Goal: Information Seeking & Learning: Learn about a topic

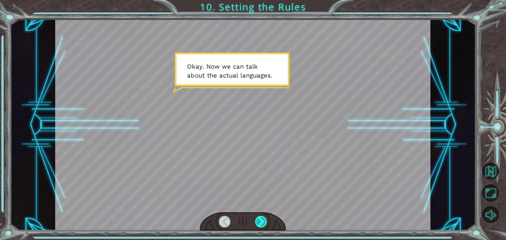
click at [259, 225] on div at bounding box center [261, 221] width 12 height 11
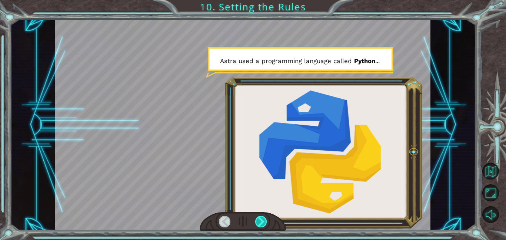
click at [259, 225] on div at bounding box center [261, 221] width 12 height 11
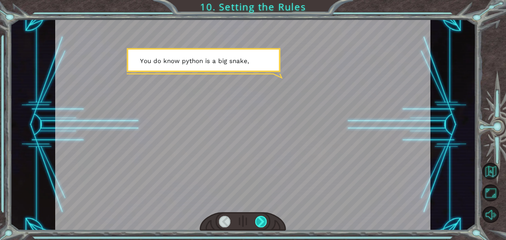
click at [259, 225] on div at bounding box center [261, 221] width 12 height 11
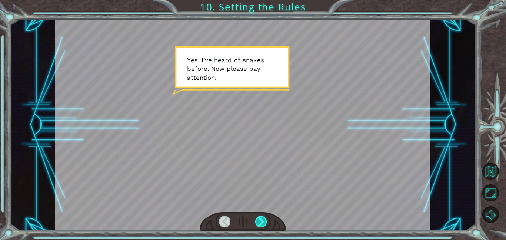
click at [259, 225] on div at bounding box center [261, 221] width 12 height 11
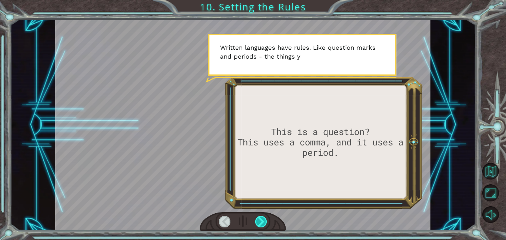
click at [259, 225] on div at bounding box center [261, 221] width 12 height 11
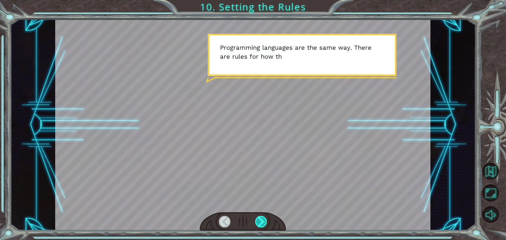
click at [259, 225] on div at bounding box center [261, 221] width 12 height 11
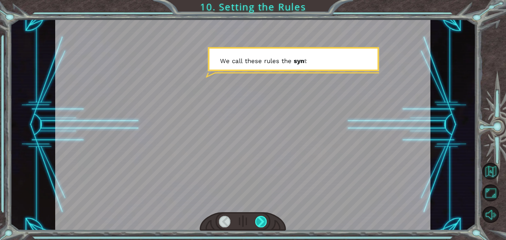
click at [259, 225] on div at bounding box center [261, 221] width 12 height 11
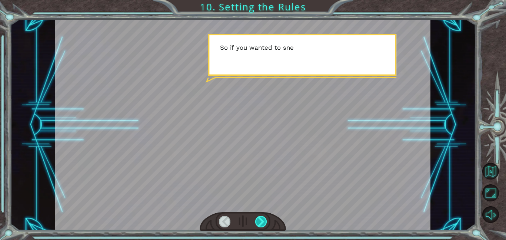
click at [259, 225] on div at bounding box center [261, 221] width 12 height 11
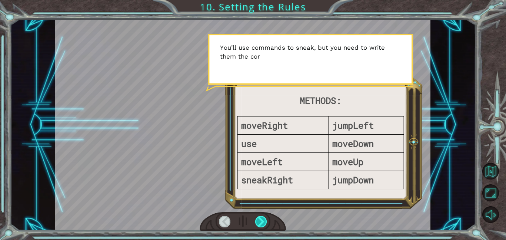
click at [259, 225] on div at bounding box center [261, 221] width 12 height 11
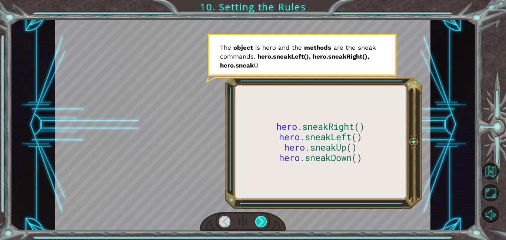
click at [259, 225] on div at bounding box center [261, 221] width 12 height 11
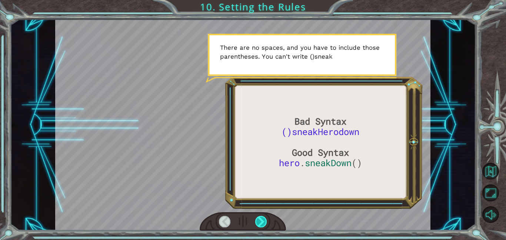
click at [259, 225] on div at bounding box center [261, 221] width 12 height 11
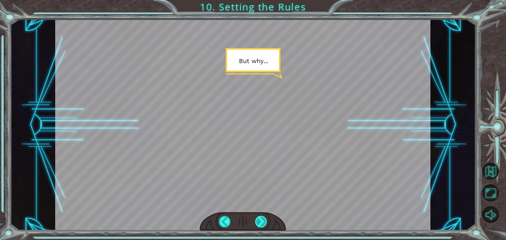
click at [259, 225] on div at bounding box center [261, 221] width 12 height 11
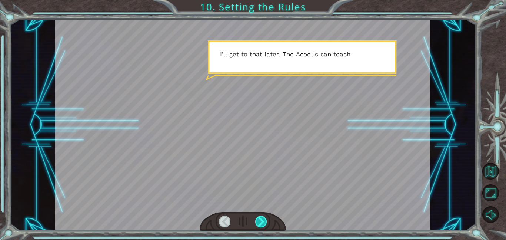
click at [259, 225] on div at bounding box center [261, 221] width 12 height 11
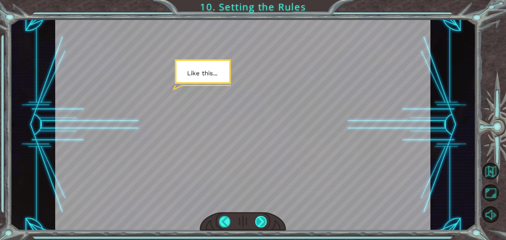
click at [259, 225] on div at bounding box center [261, 221] width 12 height 11
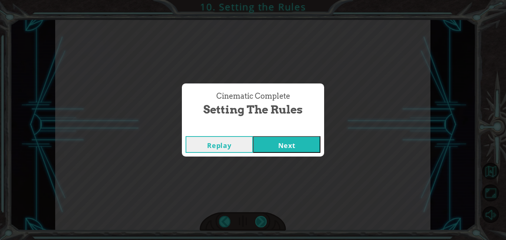
click at [259, 225] on div "Cinematic Complete Setting the Rules Replay Next" at bounding box center [253, 120] width 506 height 240
click at [283, 149] on button "Next" at bounding box center [286, 144] width 67 height 17
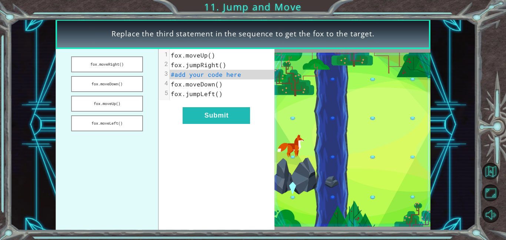
drag, startPoint x: 118, startPoint y: 85, endPoint x: 195, endPoint y: 80, distance: 76.9
click at [195, 80] on div "fox.moveRight() fox.moveDown() fox.moveUp() fox.moveLeft() xxxxxxxxxx 5 1 fox.m…" at bounding box center [165, 139] width 219 height 181
click at [140, 64] on button "fox.moveRight()" at bounding box center [107, 64] width 72 height 16
click at [224, 98] on pre "fox.jumpLeft()" at bounding box center [222, 94] width 105 height 10
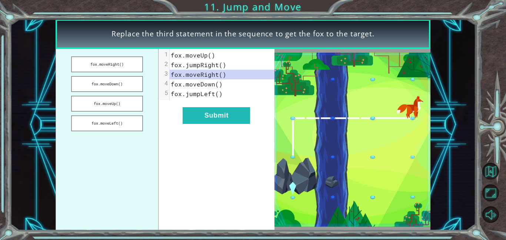
click at [223, 76] on span "fox.moveRight()" at bounding box center [199, 74] width 56 height 8
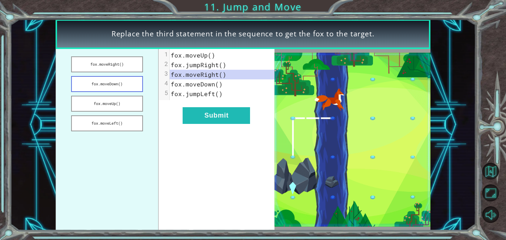
click at [100, 85] on button "fox.moveDown()" at bounding box center [107, 84] width 72 height 16
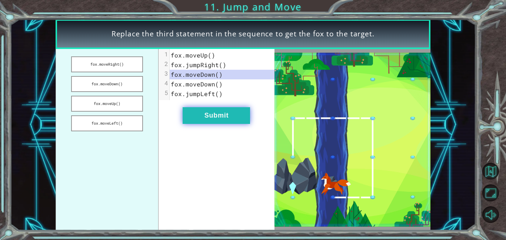
click at [210, 112] on button "Submit" at bounding box center [216, 115] width 67 height 17
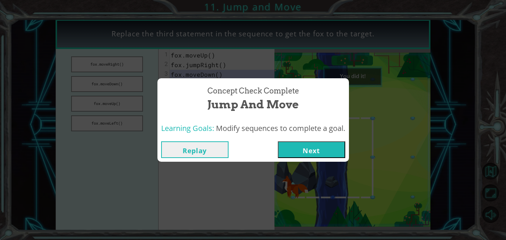
click at [304, 148] on button "Next" at bounding box center [311, 149] width 67 height 17
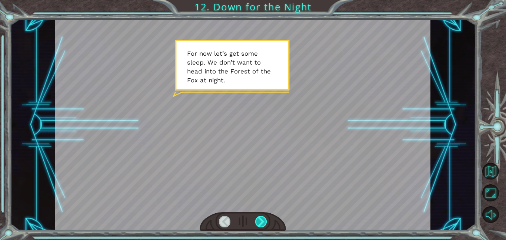
click at [260, 222] on div at bounding box center [261, 221] width 12 height 11
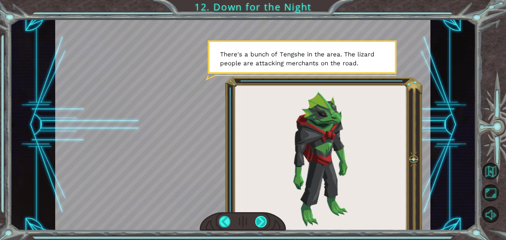
click at [265, 223] on div at bounding box center [261, 221] width 12 height 11
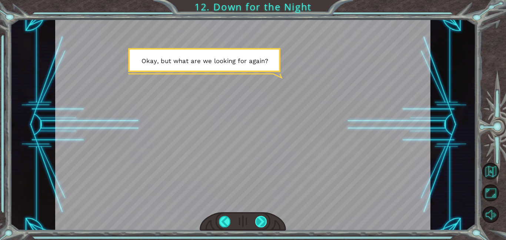
click at [265, 223] on div at bounding box center [261, 221] width 12 height 11
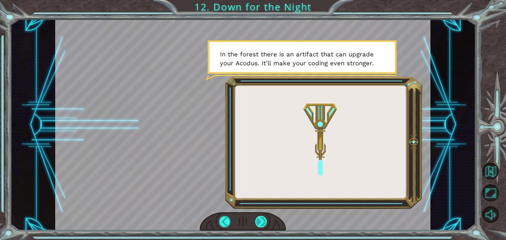
click at [264, 222] on div at bounding box center [261, 221] width 12 height 11
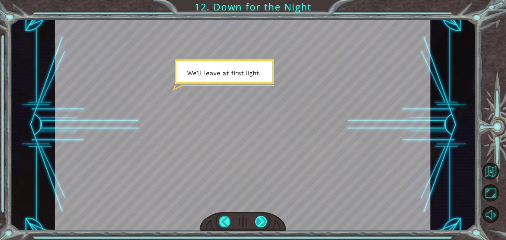
click at [264, 222] on div at bounding box center [261, 221] width 12 height 11
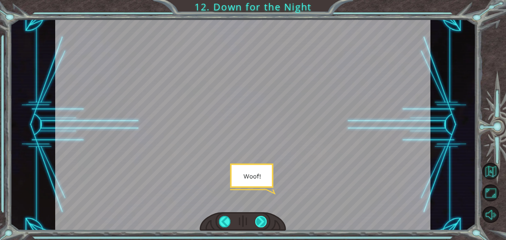
click at [264, 222] on div at bounding box center [261, 221] width 12 height 11
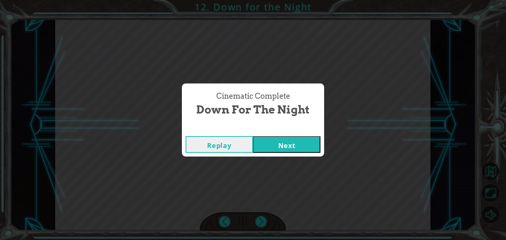
click at [298, 147] on button "Next" at bounding box center [286, 144] width 67 height 17
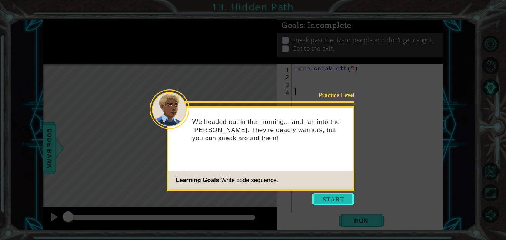
click at [324, 198] on button "Start" at bounding box center [333, 199] width 42 height 12
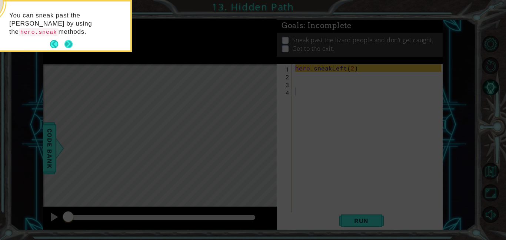
click at [72, 45] on button "Next" at bounding box center [68, 44] width 8 height 8
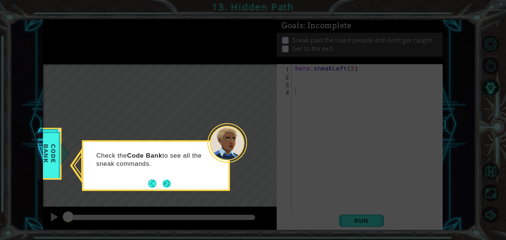
click at [162, 181] on footer at bounding box center [159, 183] width 23 height 11
click at [166, 183] on button "Next" at bounding box center [167, 183] width 9 height 9
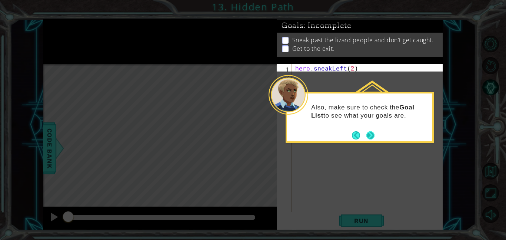
click at [368, 136] on button "Next" at bounding box center [371, 135] width 8 height 8
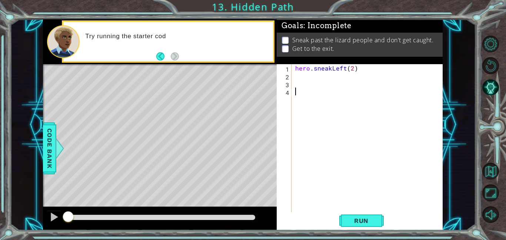
click at [299, 76] on div "hero . sneakLeft ( 2 )" at bounding box center [369, 145] width 151 height 163
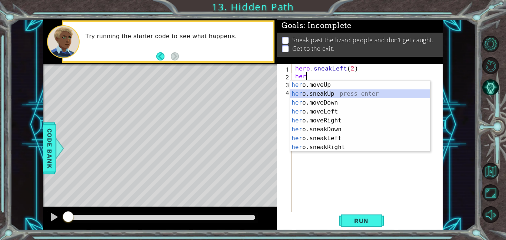
click at [311, 94] on div "her o.moveUp press enter her o.sneakUp press enter her o.moveDown press enter h…" at bounding box center [360, 124] width 140 height 89
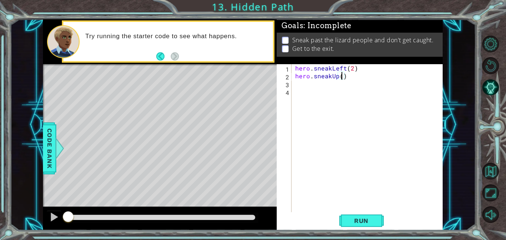
type textarea "hero.sneakUp(3)"
click at [299, 83] on div "hero . sneakLeft ( 2 ) hero . sneakUp ( 3 )" at bounding box center [369, 145] width 151 height 163
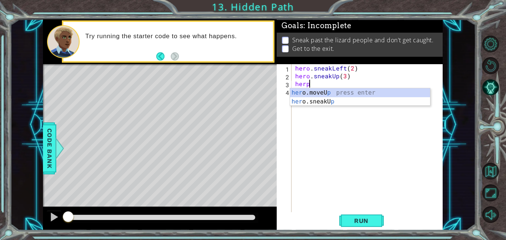
scroll to position [0, 0]
click at [308, 103] on div "her o.moveU p press enter her o.sneakU p press enter" at bounding box center [360, 106] width 140 height 36
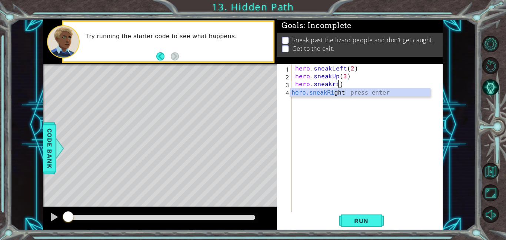
scroll to position [0, 2]
click at [331, 91] on div "hero.sneakR ight press enter" at bounding box center [360, 101] width 140 height 27
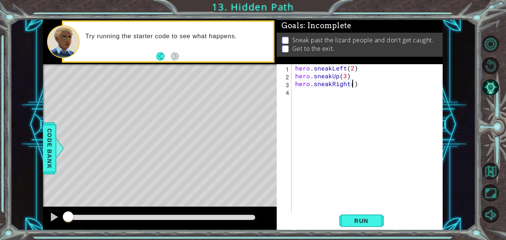
type textarea "hero.sneakRight(2)"
click at [297, 95] on div "hero . sneakLeft ( 2 ) hero . sneakUp ( 3 ) hero . sneakRight ( 2 )" at bounding box center [369, 145] width 151 height 163
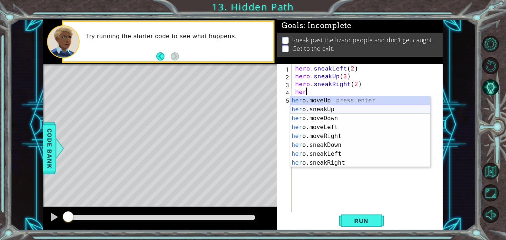
click at [310, 111] on div "her o.moveUp press enter her o.sneakUp press enter her o.moveDown press enter h…" at bounding box center [360, 140] width 140 height 89
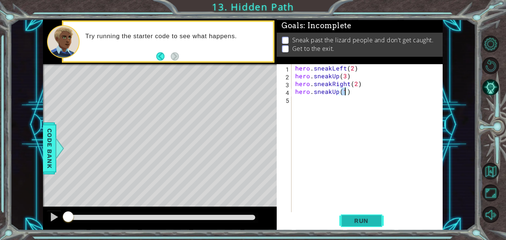
type textarea "hero.sneakUp(1)"
click at [355, 215] on button "Run" at bounding box center [362, 220] width 44 height 17
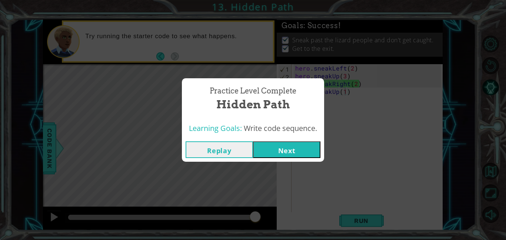
click at [294, 146] on button "Next" at bounding box center [286, 149] width 67 height 17
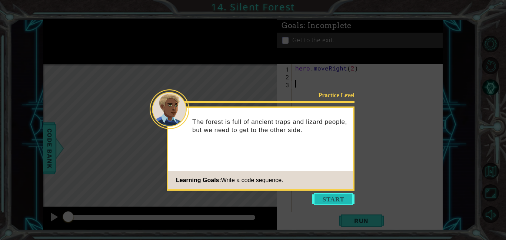
click at [342, 196] on button "Start" at bounding box center [333, 199] width 42 height 12
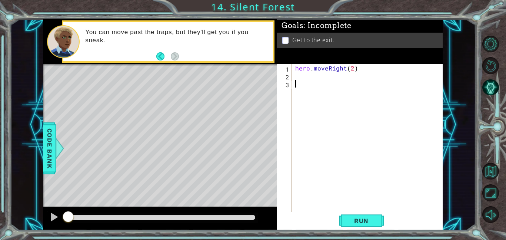
click at [299, 79] on div "hero . moveRight ( 2 )" at bounding box center [369, 145] width 151 height 163
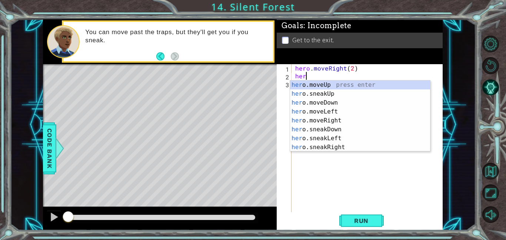
scroll to position [0, 0]
click at [309, 103] on div "hero .moveUp press enter hero .sneakUp press enter hero .moveDown press enter h…" at bounding box center [360, 124] width 140 height 89
type textarea "hero.moveDown(1)"
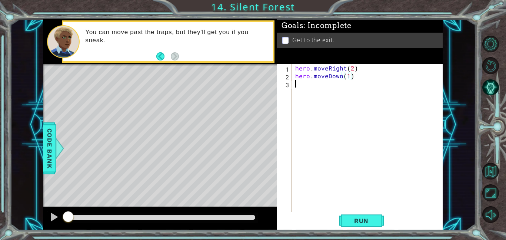
click at [295, 87] on div "hero . moveRight ( 2 ) hero . moveDown ( 1 )" at bounding box center [369, 145] width 151 height 163
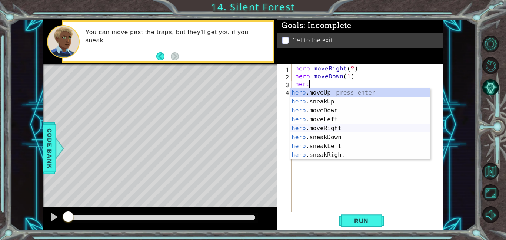
click at [319, 128] on div "hero .moveUp press enter hero .sneakUp press enter hero .moveDown press enter h…" at bounding box center [360, 132] width 140 height 89
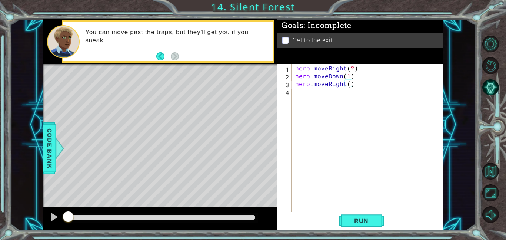
type textarea "hero.moveRight(2)"
click at [299, 90] on div "hero . moveRight ( 2 ) hero . moveDown ( 1 ) hero . moveRight ( 2 )" at bounding box center [369, 145] width 151 height 163
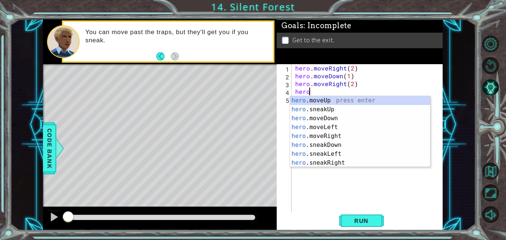
scroll to position [0, 0]
click at [311, 100] on div "hero .moveUp press enter hero .sneakUp press enter hero .moveDown press enter h…" at bounding box center [360, 140] width 140 height 89
type textarea "hero.moveUp(1)"
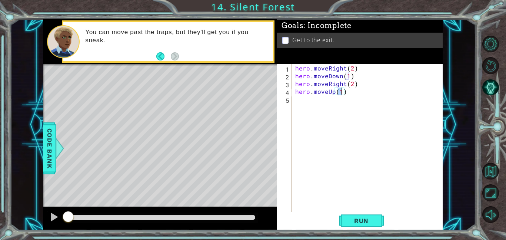
click at [294, 99] on div "hero . moveRight ( 2 ) hero . moveDown ( 1 ) hero . moveRight ( 2 ) hero . move…" at bounding box center [369, 145] width 151 height 163
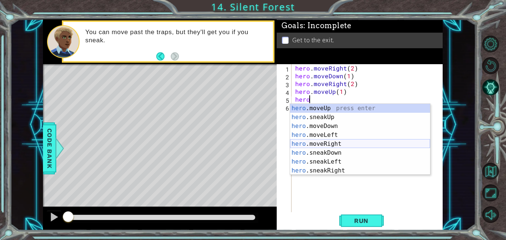
click at [318, 145] on div "hero .moveUp press enter hero .sneakUp press enter hero .moveDown press enter h…" at bounding box center [360, 148] width 140 height 89
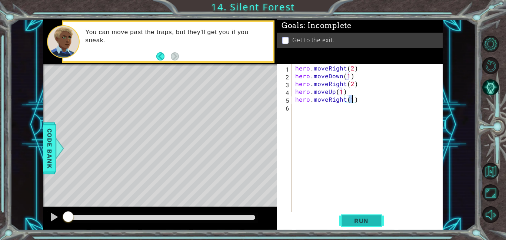
click at [359, 218] on span "Run" at bounding box center [361, 220] width 29 height 7
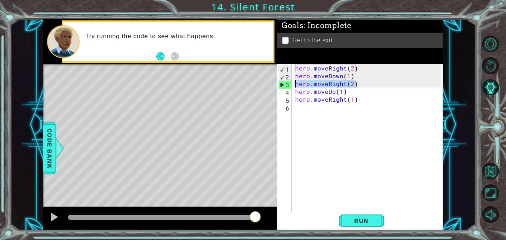
drag, startPoint x: 355, startPoint y: 87, endPoint x: 289, endPoint y: 87, distance: 66.0
click at [289, 87] on div "hero.moveRight(1) 1 2 3 4 5 6 hero . moveRight ( 2 ) hero . moveDown ( 1 ) hero…" at bounding box center [359, 138] width 165 height 148
type textarea "hero.moveRight(2)"
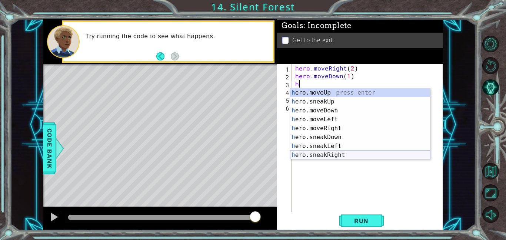
click at [320, 154] on div "h ero.moveUp press enter h ero.sneakUp press enter h ero.moveDown press enter h…" at bounding box center [360, 132] width 140 height 89
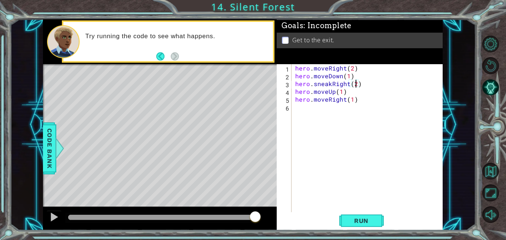
scroll to position [0, 3]
type textarea "hero.sneakRight(2)"
click at [363, 217] on span "Run" at bounding box center [361, 220] width 29 height 7
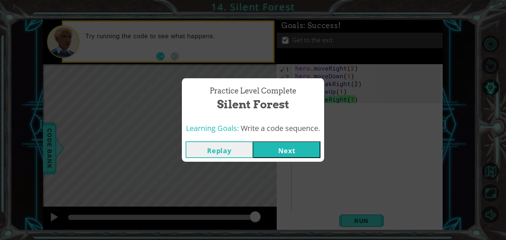
click at [313, 154] on button "Next" at bounding box center [286, 149] width 67 height 17
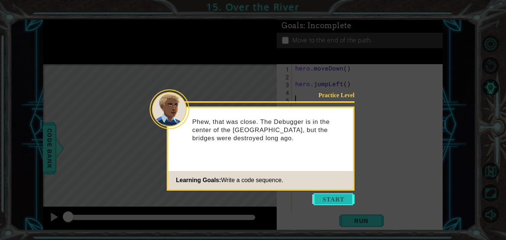
click at [343, 199] on button "Start" at bounding box center [333, 199] width 42 height 12
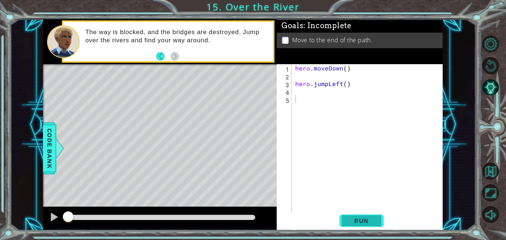
click at [348, 218] on span "Run" at bounding box center [361, 220] width 29 height 7
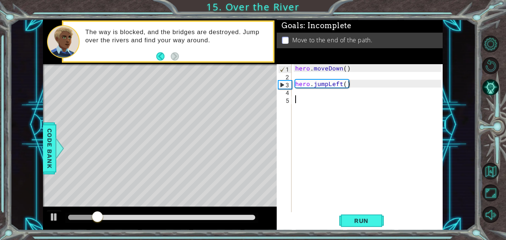
click at [298, 93] on div "hero . moveDown ( ) hero . jumpLeft ( )" at bounding box center [369, 145] width 151 height 163
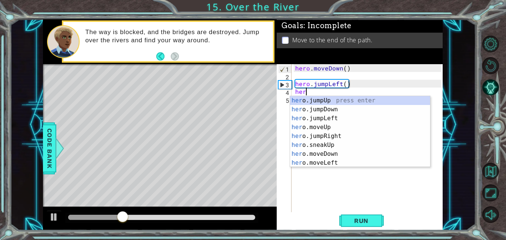
type textarea "hero"
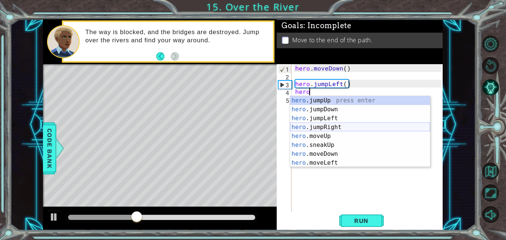
click at [310, 120] on div "hero .jumpUp press enter hero .jumpDown press enter hero .jumpLeft press enter …" at bounding box center [360, 140] width 140 height 89
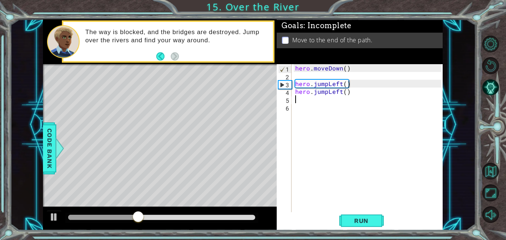
scroll to position [0, 0]
drag, startPoint x: 347, startPoint y: 92, endPoint x: 289, endPoint y: 94, distance: 57.5
click at [289, 94] on div "1 2 3 4 5 6 hero . moveDown ( ) hero . jumpLeft ( ) hero . jumpLeft ( ) ההההההה…" at bounding box center [359, 138] width 165 height 148
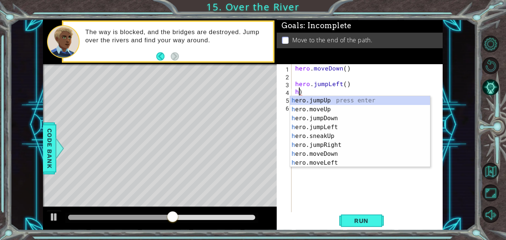
type textarea ")"
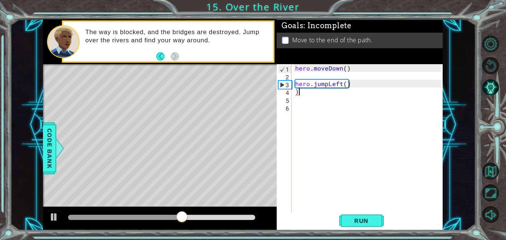
click at [302, 92] on div "hero . moveDown ( ) hero . jumpLeft ( ) )" at bounding box center [369, 145] width 151 height 163
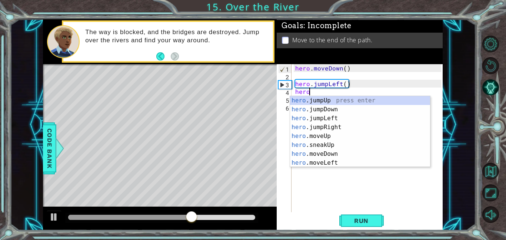
scroll to position [0, 0]
click at [332, 162] on div "hero .jumpUp press enter hero .jumpDown press enter hero .jumpLeft press enter …" at bounding box center [360, 140] width 140 height 89
type textarea "hero.moveLeft(1)"
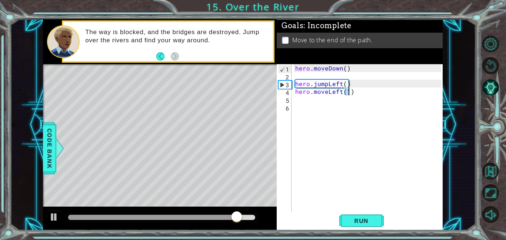
click at [295, 101] on div "hero . moveDown ( ) hero . jumpLeft ( ) hero . moveLeft ( 1 )" at bounding box center [369, 145] width 151 height 163
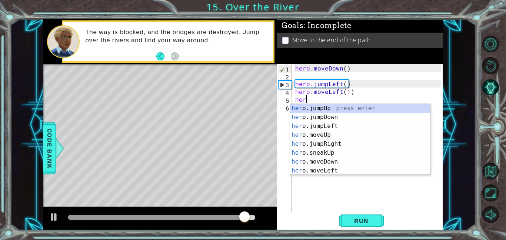
type textarea "hero"
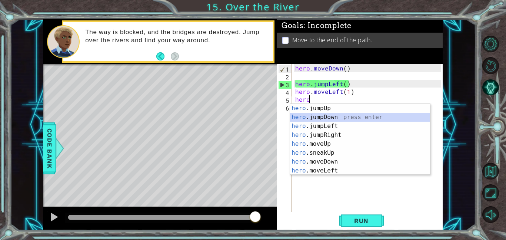
click at [317, 116] on div "hero .jumpUp press enter hero .jumpDown press enter hero .jumpLeft press enter …" at bounding box center [360, 148] width 140 height 89
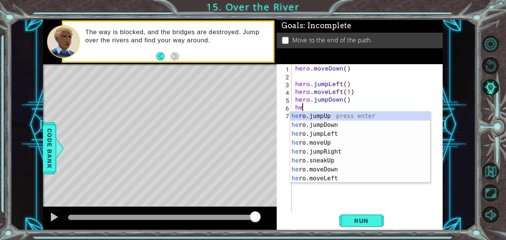
type textarea "her"
click at [336, 150] on div "her o.jumpUp press enter her o.jumpDown press enter her o.jumpLeft press enter …" at bounding box center [360, 156] width 140 height 89
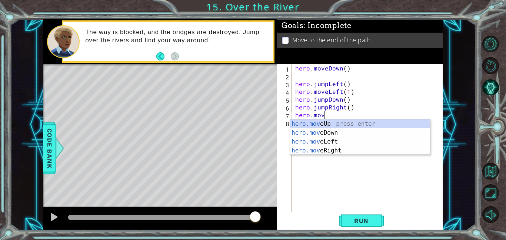
scroll to position [0, 1]
click at [328, 151] on div "hero.move Up press enter hero.move Down press enter hero.move Left press enter …" at bounding box center [360, 145] width 140 height 53
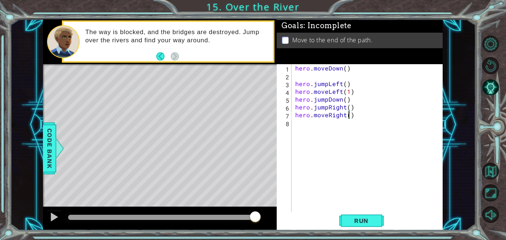
scroll to position [0, 3]
type textarea "hero.moveRight(2)"
click at [372, 219] on span "Run" at bounding box center [361, 220] width 29 height 7
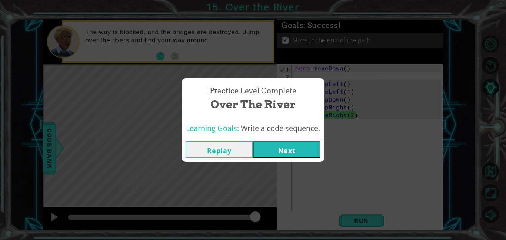
click at [300, 151] on button "Next" at bounding box center [286, 149] width 67 height 17
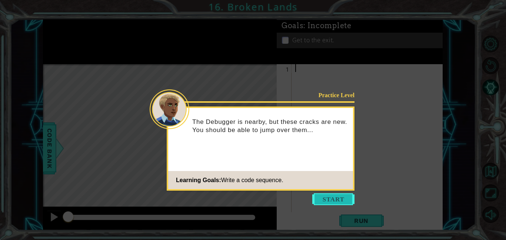
click at [333, 198] on button "Start" at bounding box center [333, 199] width 42 height 12
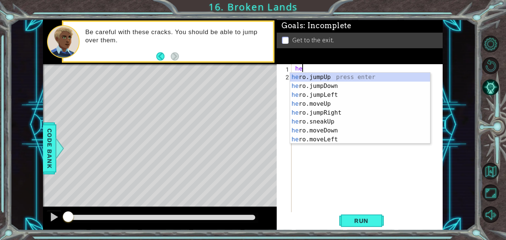
type textarea "her"
click at [314, 80] on div "her o.jumpUp press enter her o.jumpDown press enter her o.jumpLeft press enter …" at bounding box center [360, 117] width 140 height 89
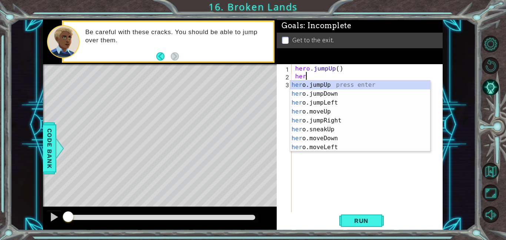
scroll to position [0, 0]
click at [330, 121] on div "hero .jumpUp press enter hero .jumpDown press enter hero .jumpLeft press enter …" at bounding box center [360, 124] width 140 height 89
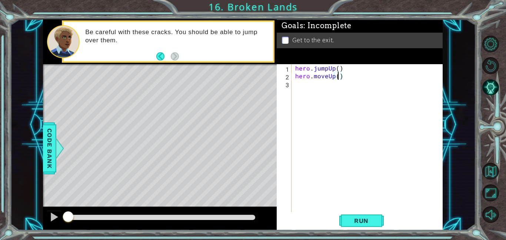
type textarea "hero.moveUp(2)"
click at [296, 83] on div "hero . jumpUp ( ) hero . moveUp ( 2 )" at bounding box center [369, 145] width 151 height 163
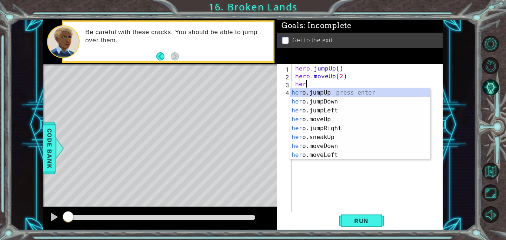
type textarea "hero"
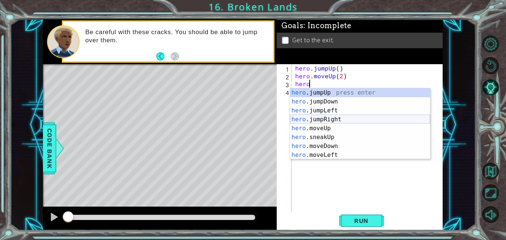
click at [313, 121] on div "hero .jumpUp press enter hero .jumpDown press enter hero .jumpLeft press enter …" at bounding box center [360, 132] width 140 height 89
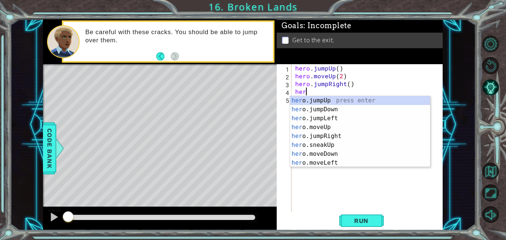
type textarea "herp"
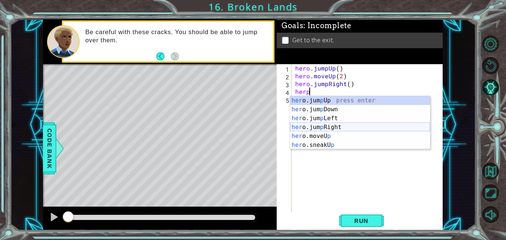
click at [317, 127] on div "her o.jum p Up press enter her o.jum p Down press enter her o.jum p Left press …" at bounding box center [360, 131] width 140 height 71
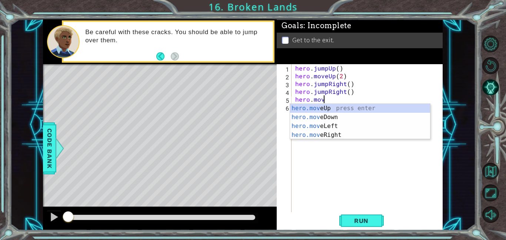
scroll to position [0, 1]
click at [327, 133] on div "hero.move Up press enter hero.move Down press enter hero.move Left press enter …" at bounding box center [360, 130] width 140 height 53
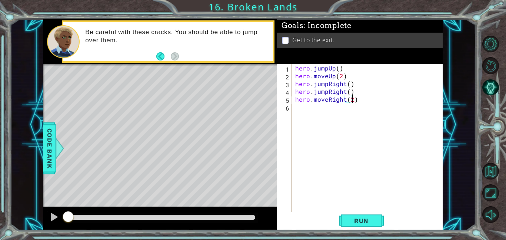
scroll to position [0, 3]
click at [368, 223] on span "Run" at bounding box center [361, 220] width 29 height 7
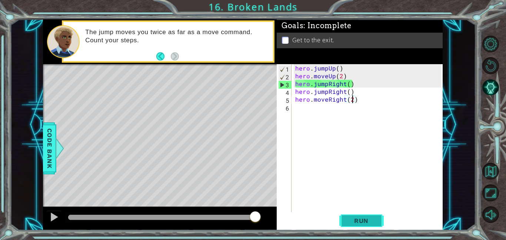
click at [368, 220] on span "Run" at bounding box center [361, 220] width 29 height 7
drag, startPoint x: 364, startPoint y: 85, endPoint x: 293, endPoint y: 84, distance: 70.4
click at [293, 84] on div "hero.moveRight(2) 1 2 3 4 5 6 hero . jumpUp ( ) hero . moveUp ( 2 ) hero . jump…" at bounding box center [359, 138] width 165 height 148
type textarea "hero.jumpRight()"
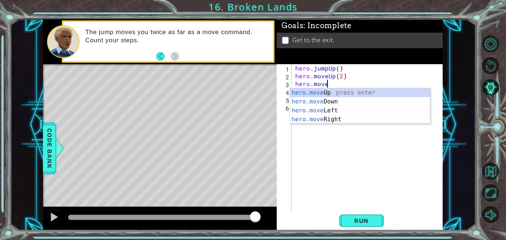
scroll to position [0, 1]
click at [317, 120] on div "hero.move Up press enter hero.move Down press enter hero.move Left press enter …" at bounding box center [360, 114] width 140 height 53
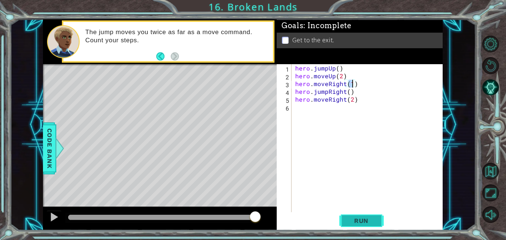
type textarea "hero.moveRight(1)"
click at [363, 222] on span "Run" at bounding box center [361, 220] width 29 height 7
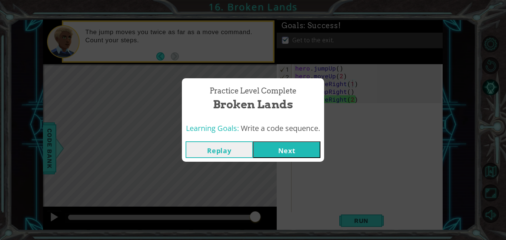
click at [274, 141] on button "Next" at bounding box center [286, 149] width 67 height 17
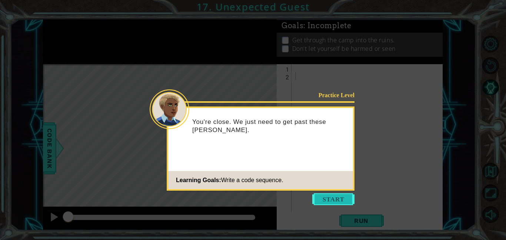
click at [329, 195] on button "Start" at bounding box center [333, 199] width 42 height 12
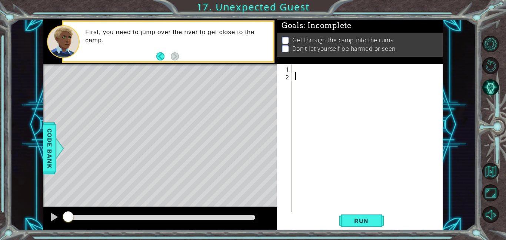
click at [296, 72] on div at bounding box center [369, 145] width 151 height 163
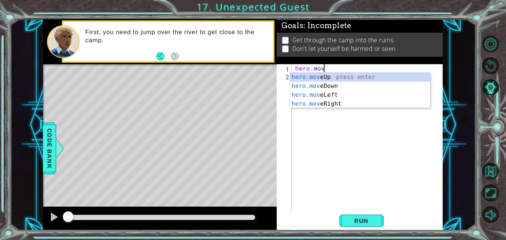
scroll to position [0, 1]
click at [332, 78] on div "hero.move Up press enter hero.move Down press enter hero.move Left press enter …" at bounding box center [360, 99] width 140 height 53
type textarea "hero.moveUp(1)"
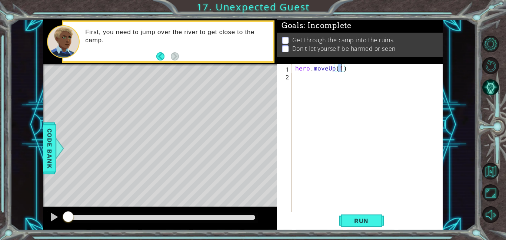
click at [295, 77] on div "hero . moveUp ( 1 )" at bounding box center [369, 145] width 151 height 163
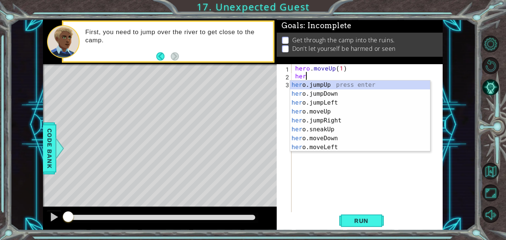
type textarea "hero"
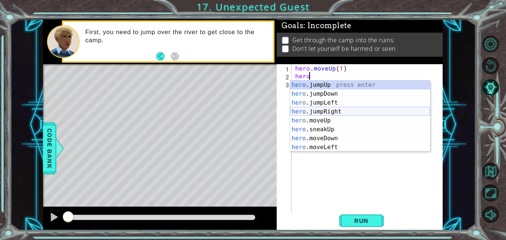
click at [311, 113] on div "hero .jumpUp press enter hero .jumpDown press enter hero .jumpLeft press enter …" at bounding box center [360, 124] width 140 height 89
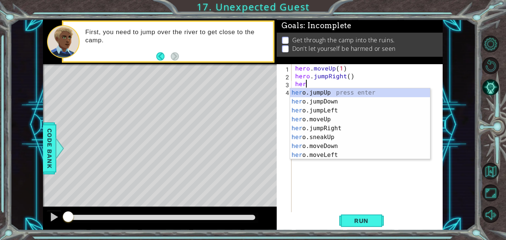
type textarea "herp"
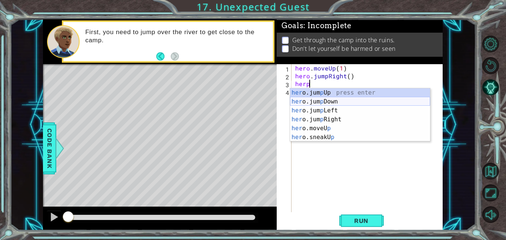
click at [334, 103] on div "her o.jum p Up press enter her o.jum p Down press enter her o.jum p Left press …" at bounding box center [360, 123] width 140 height 71
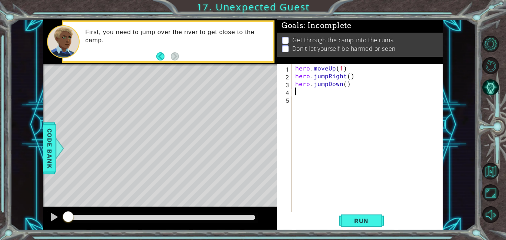
scroll to position [0, 0]
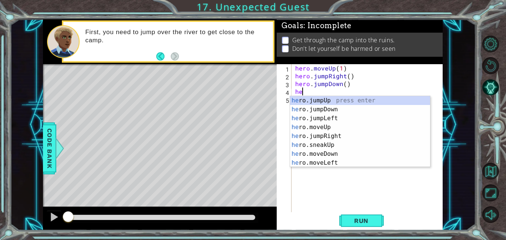
type textarea "hero"
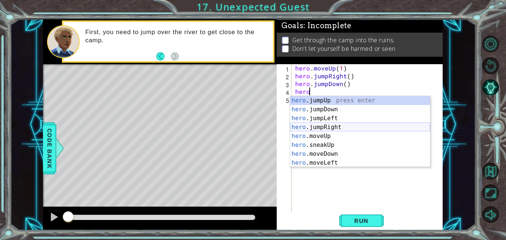
click at [336, 127] on div "hero .jumpUp press enter hero .jumpDown press enter hero .jumpLeft press enter …" at bounding box center [360, 140] width 140 height 89
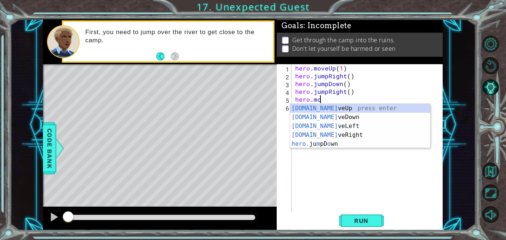
scroll to position [0, 1]
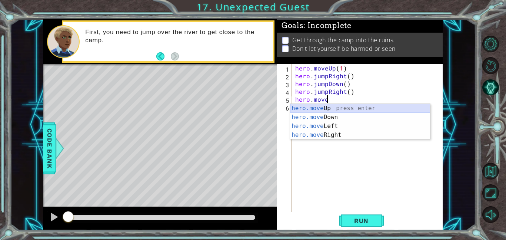
click at [330, 110] on div "hero.move Up press enter hero.move Down press enter hero.move Left press enter …" at bounding box center [360, 130] width 140 height 53
type textarea "hero.moveUp(1)"
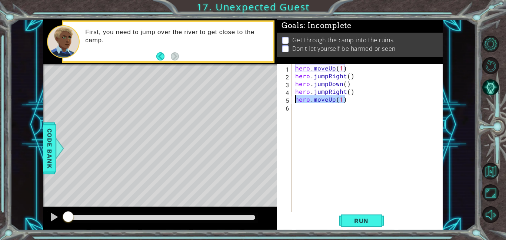
drag, startPoint x: 346, startPoint y: 100, endPoint x: 294, endPoint y: 101, distance: 51.9
click at [294, 101] on div "hero . moveUp ( 1 ) hero . jumpRight ( ) hero . jumpDown ( ) hero . jumpRight (…" at bounding box center [369, 145] width 151 height 163
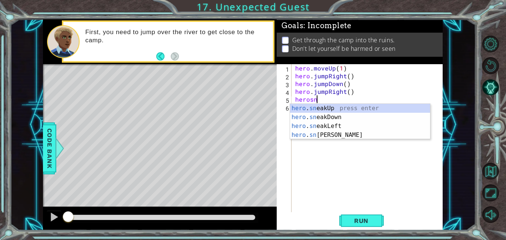
scroll to position [0, 1]
click at [325, 107] on div "hero . sn eakUp press enter hero . sn eakDown press enter hero . sn eakLeft pre…" at bounding box center [360, 130] width 140 height 53
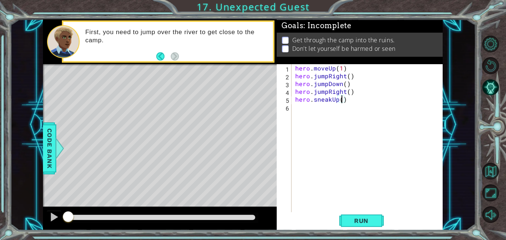
type textarea "hero.sneakUp(2)"
click at [301, 106] on div "hero . moveUp ( 1 ) hero . jumpRight ( ) hero . jumpDown ( ) hero . jumpRight (…" at bounding box center [369, 145] width 151 height 163
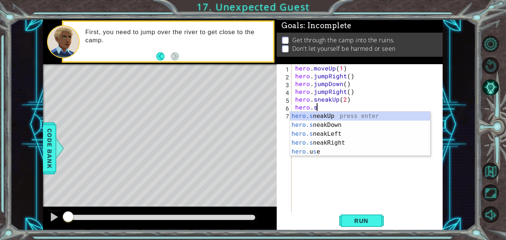
scroll to position [0, 1]
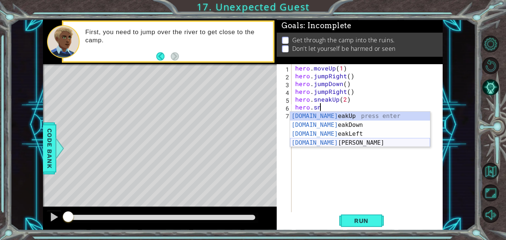
click at [338, 143] on div "[DOMAIN_NAME] eakUp press enter [DOMAIN_NAME] eakDown press enter [DOMAIN_NAME]…" at bounding box center [360, 138] width 140 height 53
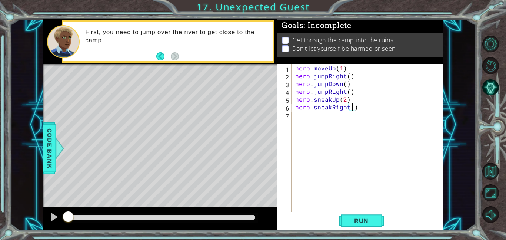
type textarea "hero.sneakRight(2)"
click at [295, 114] on div "hero . moveUp ( 1 ) hero . jumpRight ( ) hero . jumpDown ( ) hero . jumpRight (…" at bounding box center [369, 145] width 151 height 163
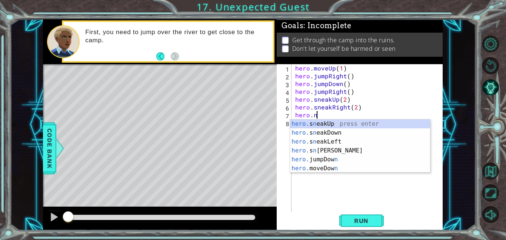
scroll to position [0, 1]
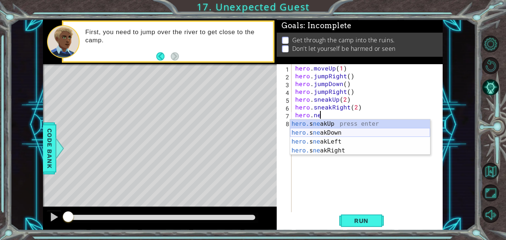
click at [315, 132] on div "hero. s ne akUp press enter hero. s ne akDown press enter hero. s ne akLeft pre…" at bounding box center [360, 145] width 140 height 53
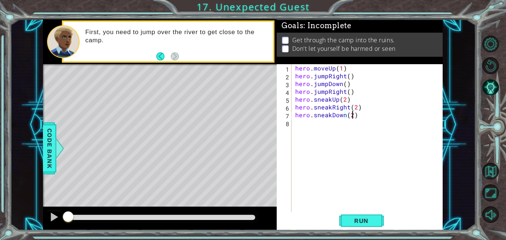
scroll to position [0, 3]
click at [354, 225] on button "Run" at bounding box center [362, 220] width 44 height 17
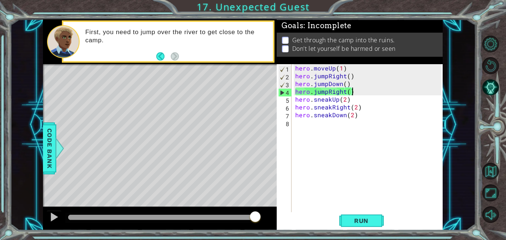
click at [351, 93] on div "hero . moveUp ( 1 ) hero . jumpRight ( ) hero . jumpDown ( ) hero . jumpRight (…" at bounding box center [369, 145] width 151 height 163
drag, startPoint x: 350, startPoint y: 94, endPoint x: 343, endPoint y: 94, distance: 7.4
click at [343, 94] on div "hero . moveUp ( 1 ) hero . jumpRight ( ) hero . jumpDown ( ) hero . jumpRight (…" at bounding box center [369, 145] width 151 height 163
type textarea "t(hero.jumpRigh)"
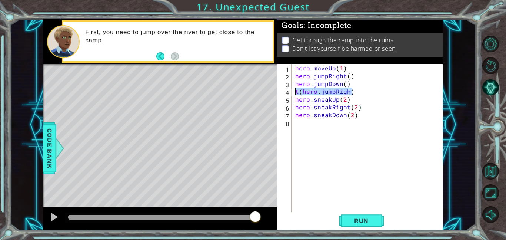
click at [250, 95] on div "1 ההההההההההההההההההההההההההההההההההההההההההההההההההההההההההההההההההההההההההההה…" at bounding box center [243, 124] width 400 height 211
click at [371, 221] on span "Run" at bounding box center [361, 220] width 29 height 7
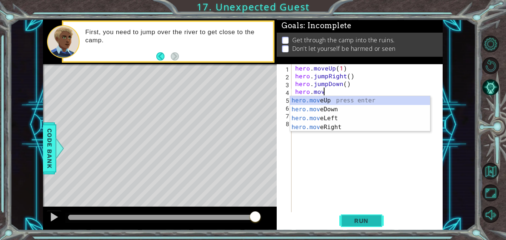
scroll to position [0, 1]
click at [335, 126] on div "hero.move Up press enter hero.move Down press enter hero.move Left press enter …" at bounding box center [360, 122] width 140 height 53
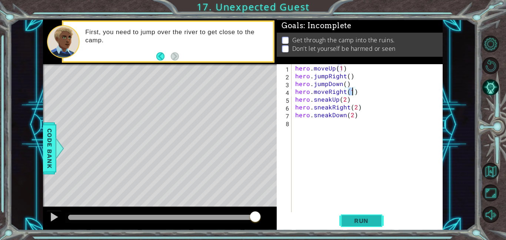
type textarea "hero.moveRight(1)"
click at [368, 218] on span "Run" at bounding box center [361, 220] width 29 height 7
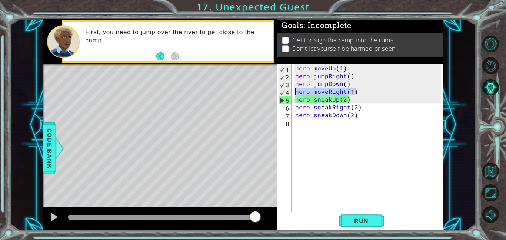
drag, startPoint x: 362, startPoint y: 92, endPoint x: 294, endPoint y: 94, distance: 67.9
click at [294, 94] on div "hero . moveUp ( 1 ) hero . jumpRight ( ) hero . jumpDown ( ) hero . moveRight (…" at bounding box center [369, 145] width 151 height 163
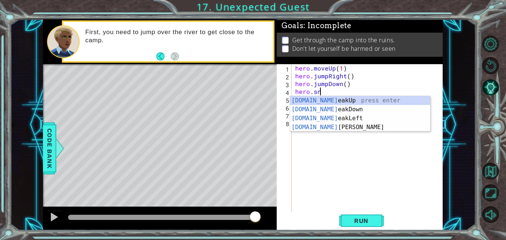
scroll to position [0, 1]
click at [351, 128] on div "[DOMAIN_NAME] eakUp press enter [DOMAIN_NAME] eakDown press enter [DOMAIN_NAME]…" at bounding box center [360, 122] width 140 height 53
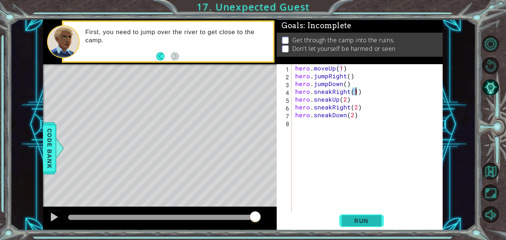
type textarea "hero.sneakRight(1)"
click at [368, 226] on button "Run" at bounding box center [362, 220] width 44 height 17
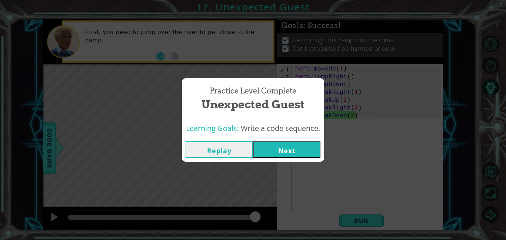
click at [299, 148] on button "Next" at bounding box center [286, 149] width 67 height 17
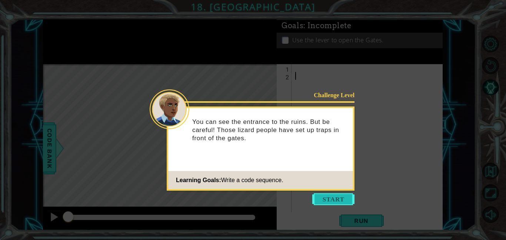
click at [335, 199] on button "Start" at bounding box center [333, 199] width 42 height 12
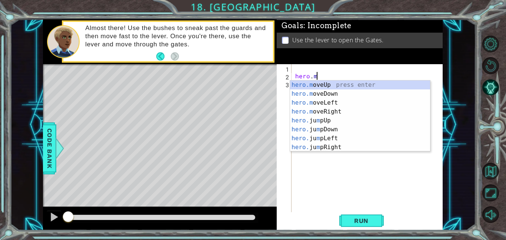
scroll to position [0, 1]
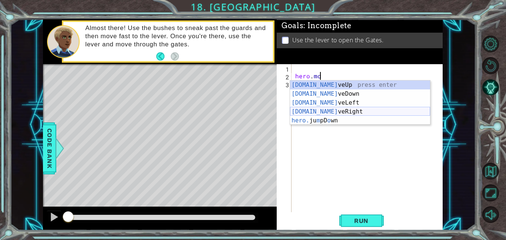
click at [332, 111] on div "[DOMAIN_NAME] veUp press enter [DOMAIN_NAME] veDown press enter [DOMAIN_NAME] v…" at bounding box center [360, 111] width 140 height 62
type textarea "hero.moveRight(1)"
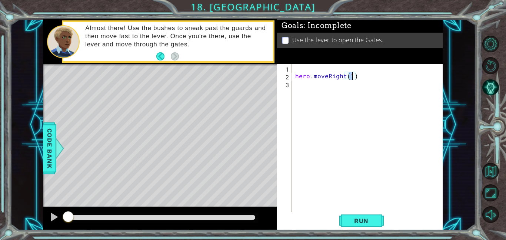
click at [295, 85] on div "hero . moveRight ( 1 )" at bounding box center [369, 145] width 151 height 163
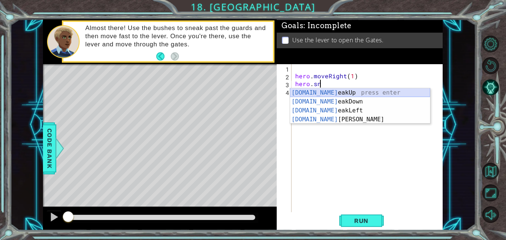
click at [336, 93] on div "[DOMAIN_NAME] eakUp press enter [DOMAIN_NAME] eakDown press enter [DOMAIN_NAME]…" at bounding box center [360, 114] width 140 height 53
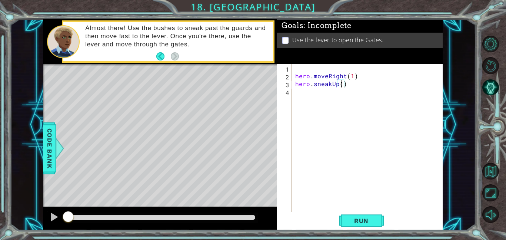
type textarea "hero.sneakUp(2)"
click at [297, 94] on div "hero . moveRight ( 1 ) hero . sneakUp ( 2 )" at bounding box center [369, 145] width 151 height 163
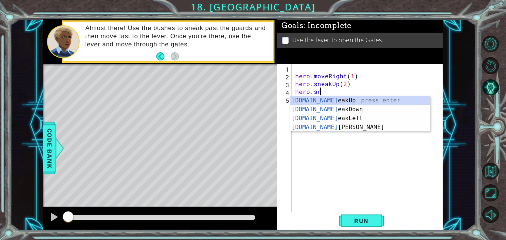
scroll to position [0, 1]
click at [338, 126] on div "[DOMAIN_NAME] eakUp press enter [DOMAIN_NAME] eakDown press enter [DOMAIN_NAME]…" at bounding box center [360, 122] width 140 height 53
type textarea "hero.sneakRight(1)"
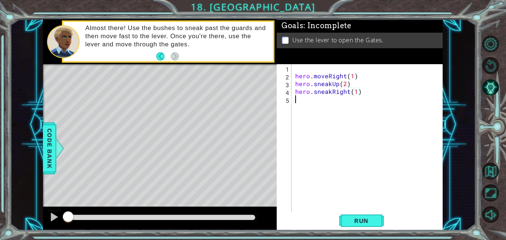
click at [299, 100] on div "hero . moveRight ( 1 ) hero . sneakUp ( 2 ) hero . sneakRight ( 1 )" at bounding box center [369, 145] width 151 height 163
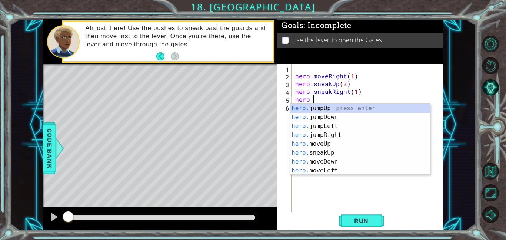
scroll to position [0, 1]
click at [340, 155] on div "hero. jumpUp press enter hero. jumpDown press enter hero. jumpLeft press enter …" at bounding box center [360, 148] width 140 height 89
type textarea "hero.sneakUp(1)"
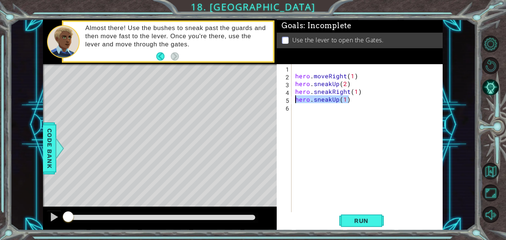
drag, startPoint x: 353, startPoint y: 101, endPoint x: 294, endPoint y: 102, distance: 58.6
click at [294, 102] on div "hero . moveRight ( 1 ) hero . sneakUp ( 2 ) hero . sneakRight ( 1 ) hero . snea…" at bounding box center [369, 145] width 151 height 163
click at [304, 141] on div "hero . moveRight ( 1 ) hero . sneakUp ( 2 ) hero . sneakRight ( 1 ) hero . snea…" at bounding box center [369, 145] width 151 height 163
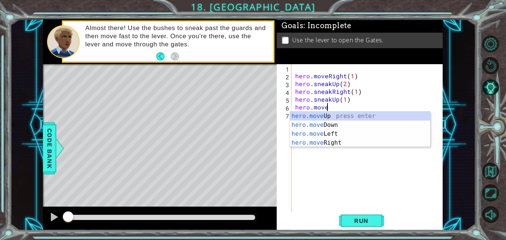
scroll to position [0, 1]
click at [324, 143] on div "hero.move Up press enter hero.move Down press enter hero.move Left press enter …" at bounding box center [360, 138] width 140 height 53
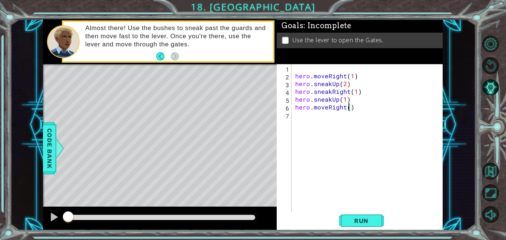
scroll to position [0, 3]
type textarea "hero.moveRight(2)"
click at [365, 224] on button "Run" at bounding box center [362, 220] width 44 height 17
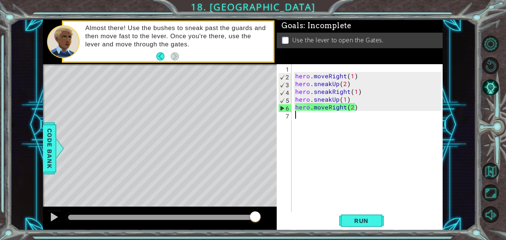
click at [297, 115] on div "hero . moveRight ( 1 ) hero . sneakUp ( 2 ) hero . sneakRight ( 1 ) hero . snea…" at bounding box center [369, 145] width 151 height 163
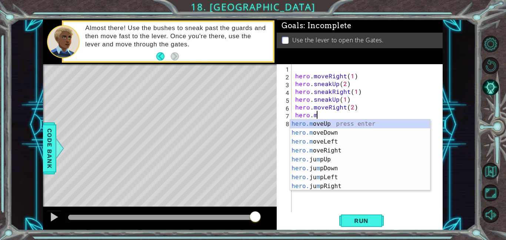
scroll to position [0, 1]
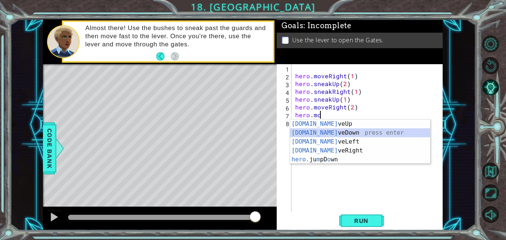
click at [321, 132] on div "[DOMAIN_NAME] veUp press enter [DOMAIN_NAME] veDown press enter [DOMAIN_NAME] v…" at bounding box center [360, 150] width 140 height 62
type textarea "hero.moveDown(1)"
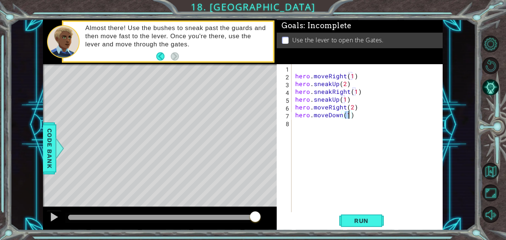
click at [296, 123] on div "hero . moveRight ( 1 ) hero . sneakUp ( 2 ) hero . sneakRight ( 1 ) hero . snea…" at bounding box center [369, 145] width 151 height 163
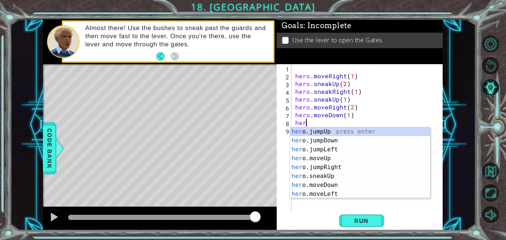
type textarea "hero"
click at [325, 142] on div "hero .jumpUp press enter hero .jumpDown press enter hero .jumpLeft press enter …" at bounding box center [360, 171] width 140 height 89
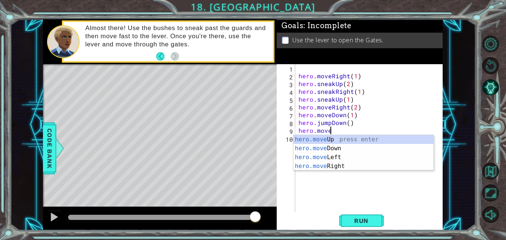
scroll to position [0, 1]
click at [349, 167] on div "hero.move Up press enter hero.move Down press enter hero.move Left press enter …" at bounding box center [364, 161] width 140 height 53
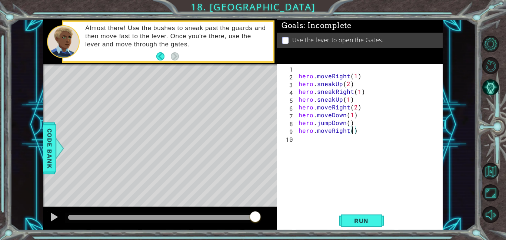
type textarea "hero.moveRight(2)"
click at [299, 138] on div "hero . moveRight ( 1 ) hero . sneakUp ( 2 ) hero . sneakRight ( 1 ) hero . snea…" at bounding box center [371, 145] width 148 height 163
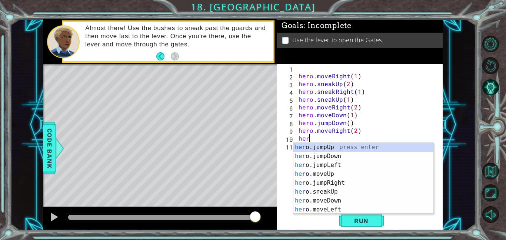
type textarea "hero"
click at [314, 149] on div "hero .jumpUp press enter hero .jumpDown press enter hero .jumpLeft press enter …" at bounding box center [364, 187] width 140 height 89
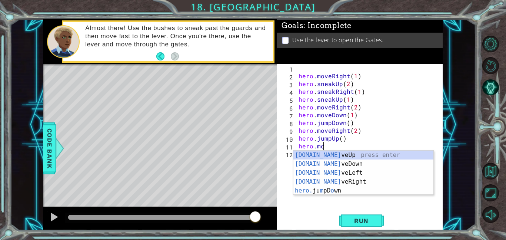
scroll to position [0, 1]
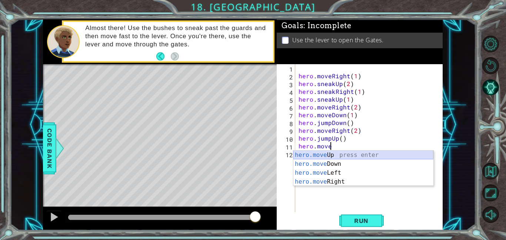
click at [338, 156] on div "hero.move Up press enter hero.move Down press enter hero.move Left press enter …" at bounding box center [364, 176] width 140 height 53
type textarea "hero.moveUp(1)"
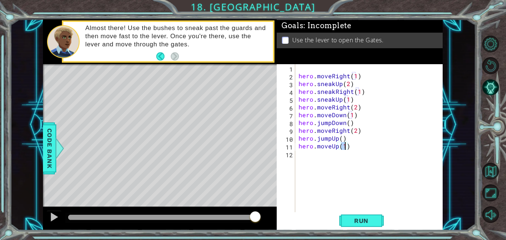
click at [302, 153] on div "hero . moveRight ( 1 ) hero . sneakUp ( 2 ) hero . sneakRight ( 1 ) hero . snea…" at bounding box center [371, 145] width 148 height 163
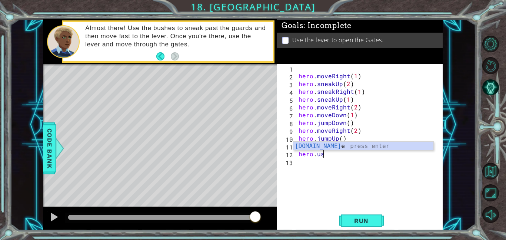
scroll to position [0, 1]
click at [323, 146] on div "hero.use press enter" at bounding box center [364, 155] width 140 height 27
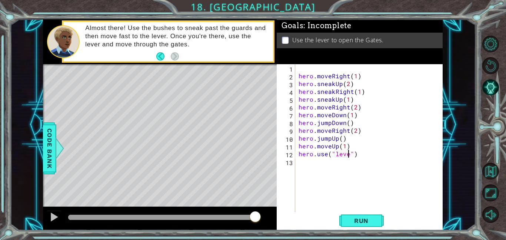
scroll to position [0, 3]
type textarea "hero.use("lever")"
click at [301, 164] on div "hero . moveRight ( 1 ) hero . sneakUp ( 2 ) hero . sneakRight ( 1 ) hero . snea…" at bounding box center [371, 145] width 148 height 163
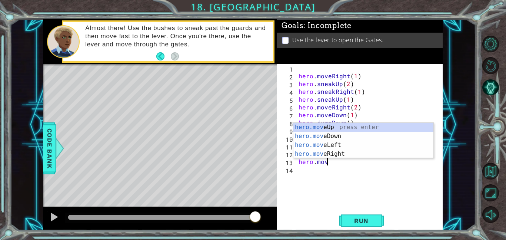
scroll to position [0, 1]
click at [344, 153] on div "hero.move Up press enter hero.move Down press enter hero.move Left press enter …" at bounding box center [364, 149] width 140 height 53
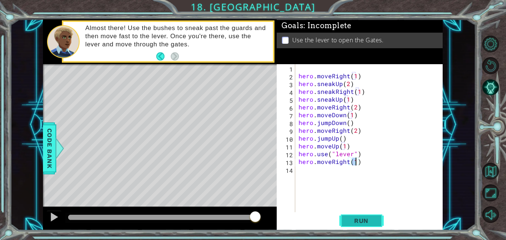
type textarea "hero.moveRight(1)"
click at [365, 219] on span "Run" at bounding box center [361, 220] width 29 height 7
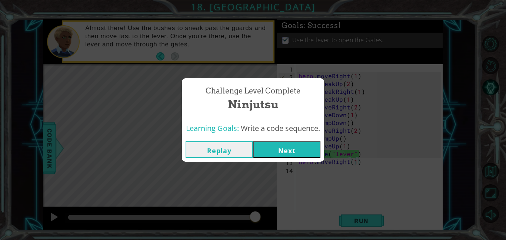
click at [277, 155] on button "Next" at bounding box center [286, 149] width 67 height 17
